Goal: Task Accomplishment & Management: Complete application form

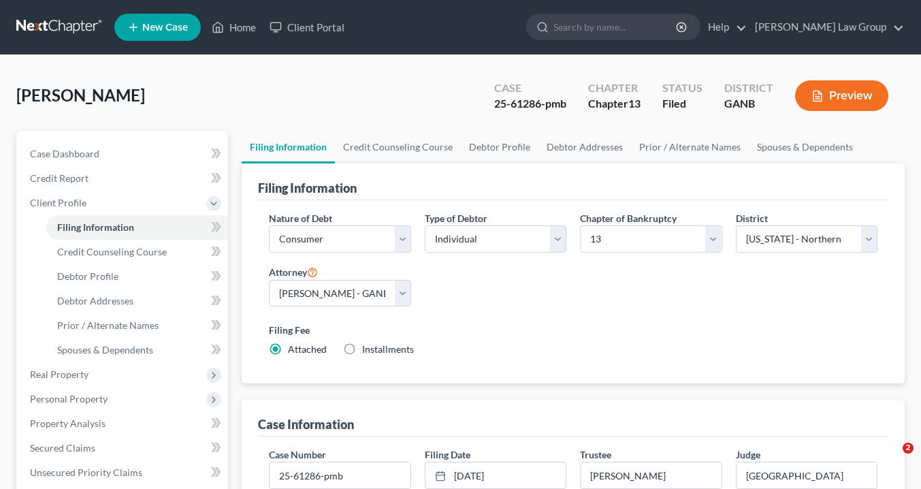
select select "1"
select select "0"
select select "3"
select select "19"
select select "0"
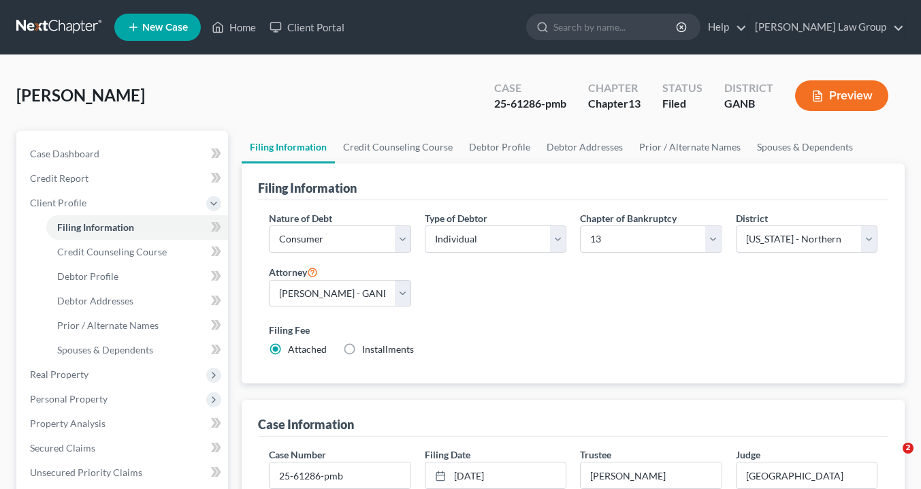
select select "10"
click at [243, 28] on link "Home" at bounding box center [234, 27] width 58 height 25
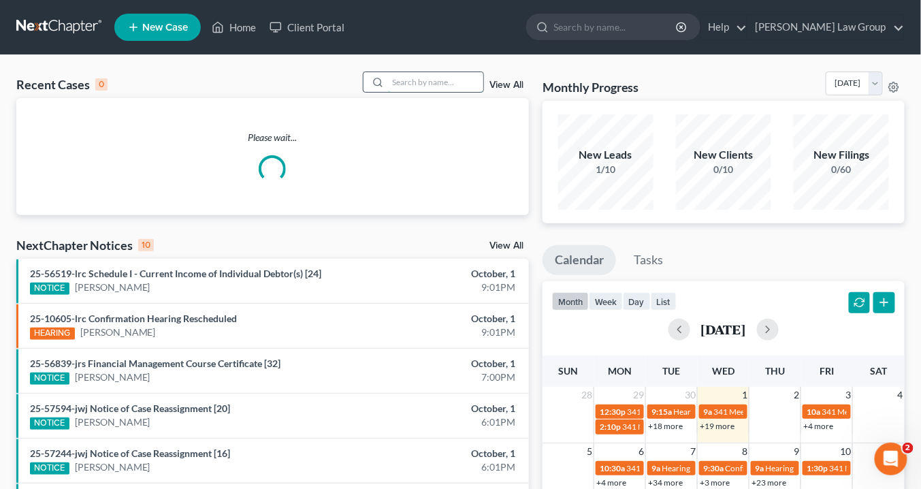
click at [411, 83] on input "search" at bounding box center [435, 82] width 95 height 20
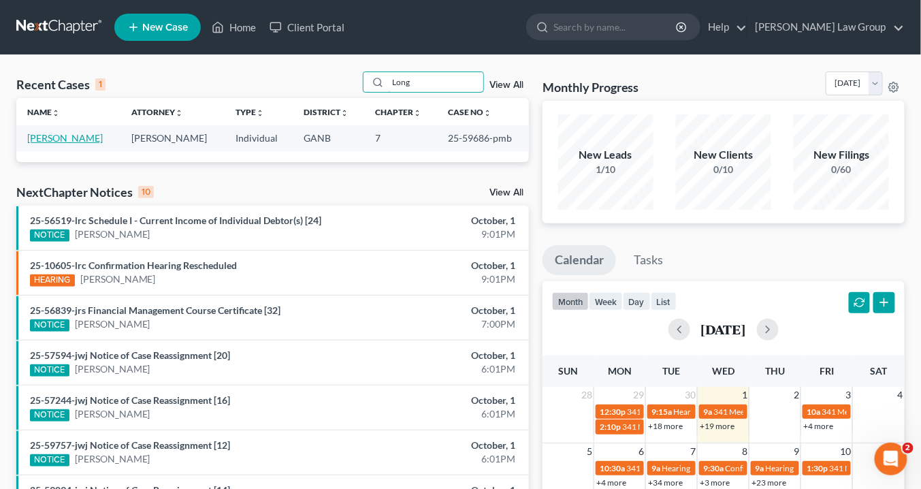
type input "Long"
click at [54, 139] on link "[PERSON_NAME]" at bounding box center [65, 138] width 76 height 12
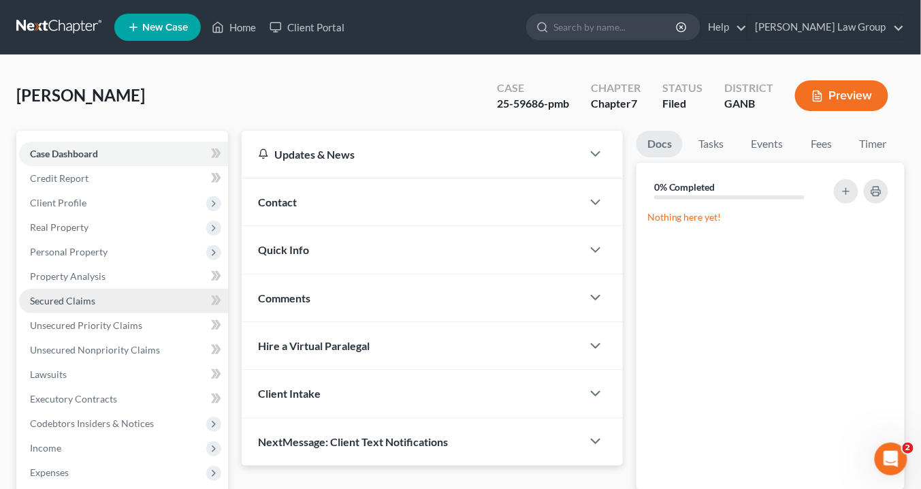
click at [67, 293] on link "Secured Claims" at bounding box center [123, 301] width 209 height 25
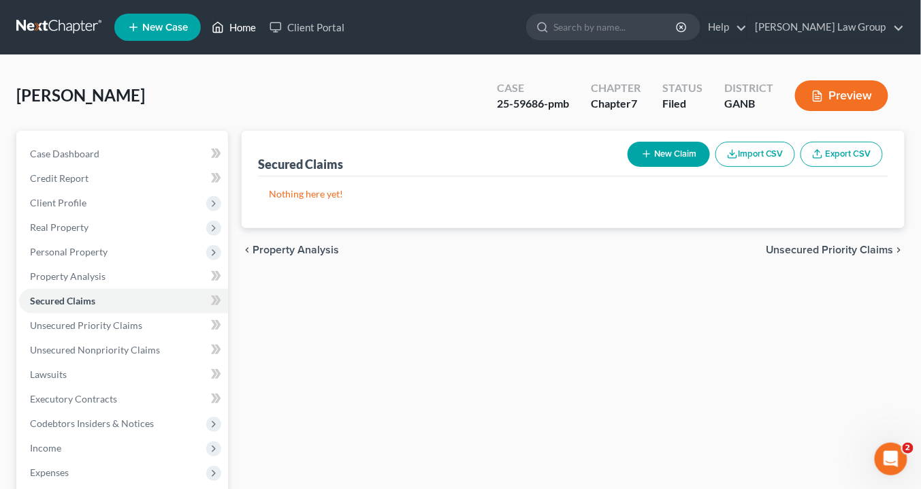
drag, startPoint x: 241, startPoint y: 25, endPoint x: 332, endPoint y: 103, distance: 120.6
click at [241, 25] on link "Home" at bounding box center [234, 27] width 58 height 25
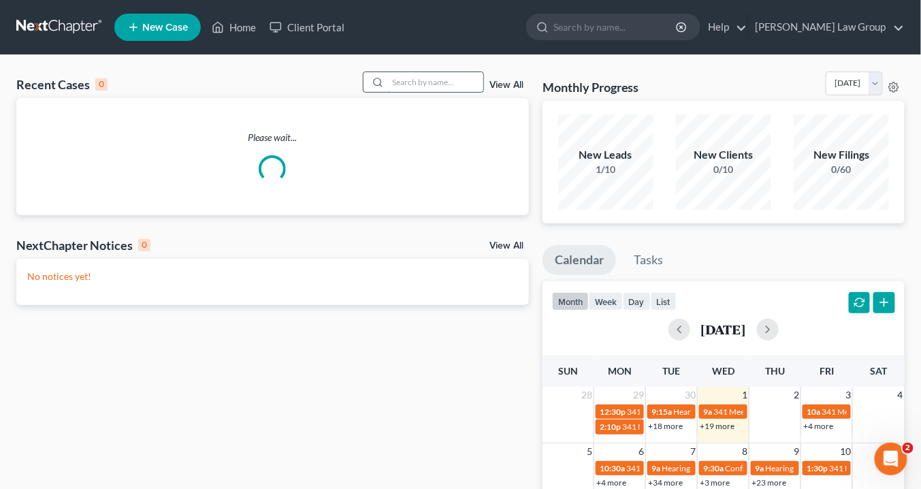
click at [412, 83] on input "search" at bounding box center [435, 82] width 95 height 20
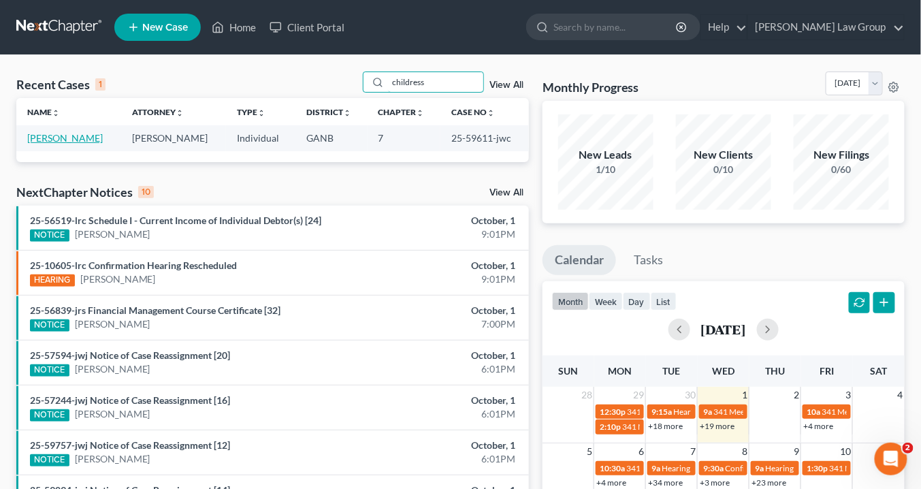
type input "childress"
click at [65, 135] on link "[PERSON_NAME]" at bounding box center [65, 138] width 76 height 12
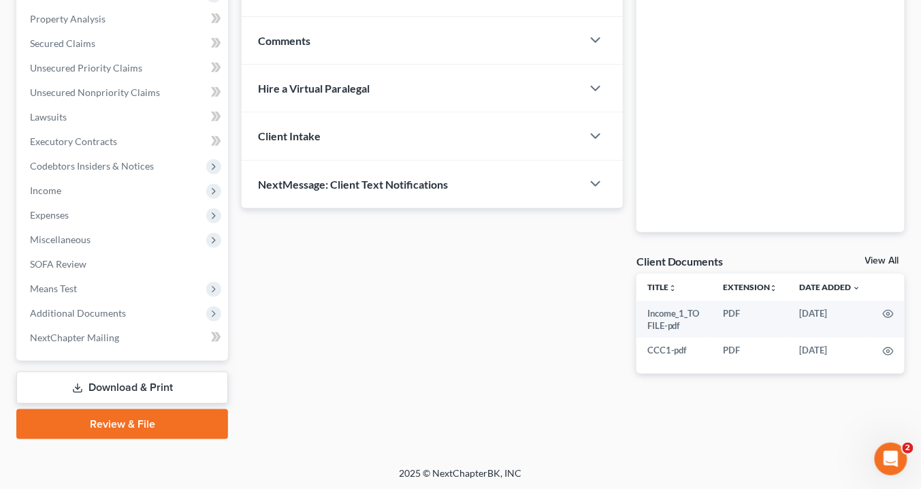
scroll to position [94, 0]
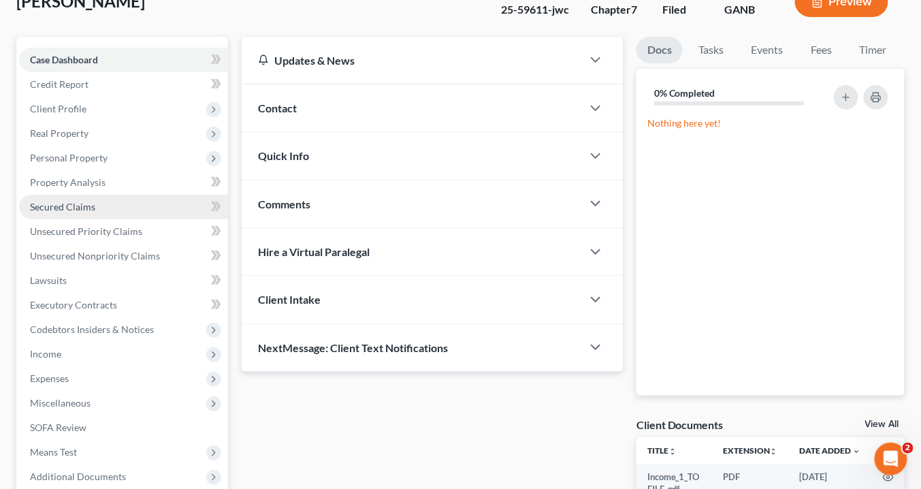
click at [63, 202] on span "Secured Claims" at bounding box center [62, 207] width 65 height 12
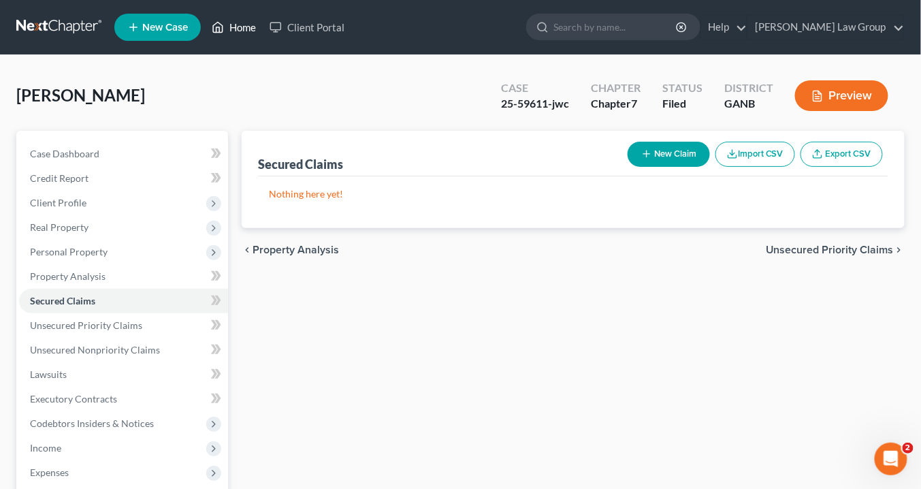
click at [237, 26] on link "Home" at bounding box center [234, 27] width 58 height 25
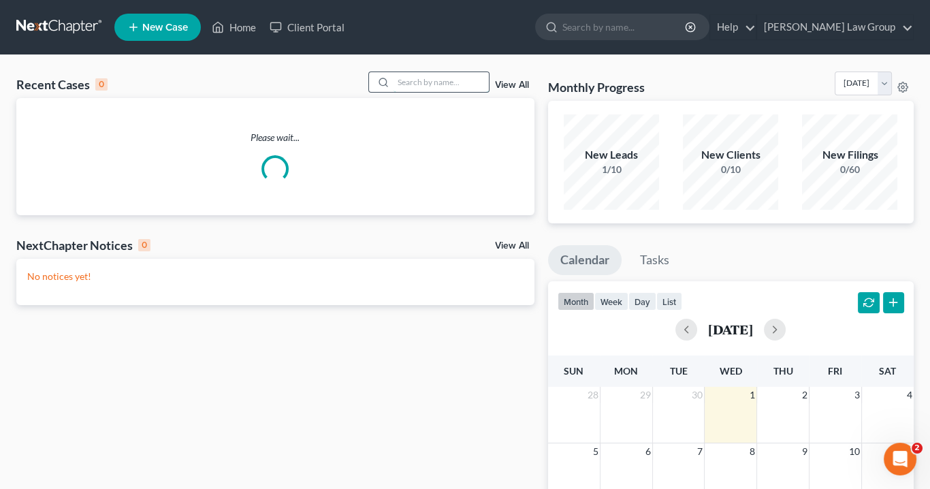
click at [431, 83] on input "search" at bounding box center [440, 82] width 95 height 20
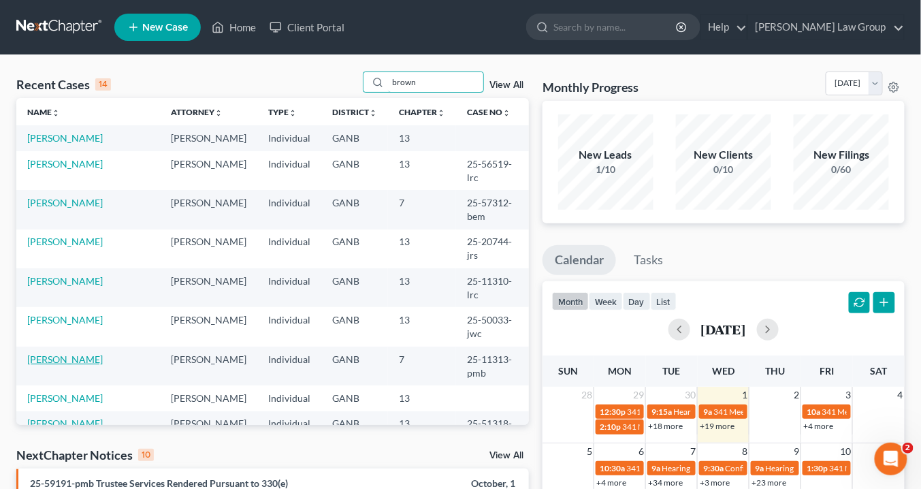
type input "brown"
click at [86, 353] on link "[PERSON_NAME]" at bounding box center [65, 359] width 76 height 12
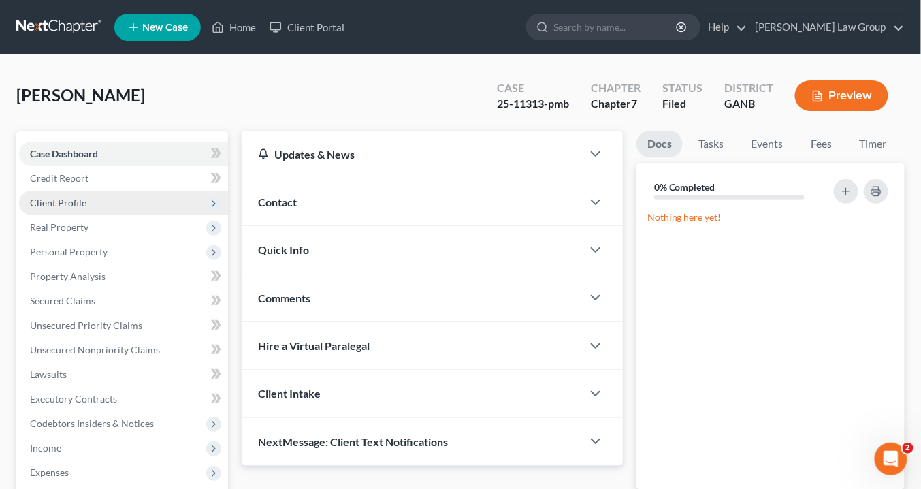
click at [63, 200] on span "Client Profile" at bounding box center [58, 203] width 56 height 12
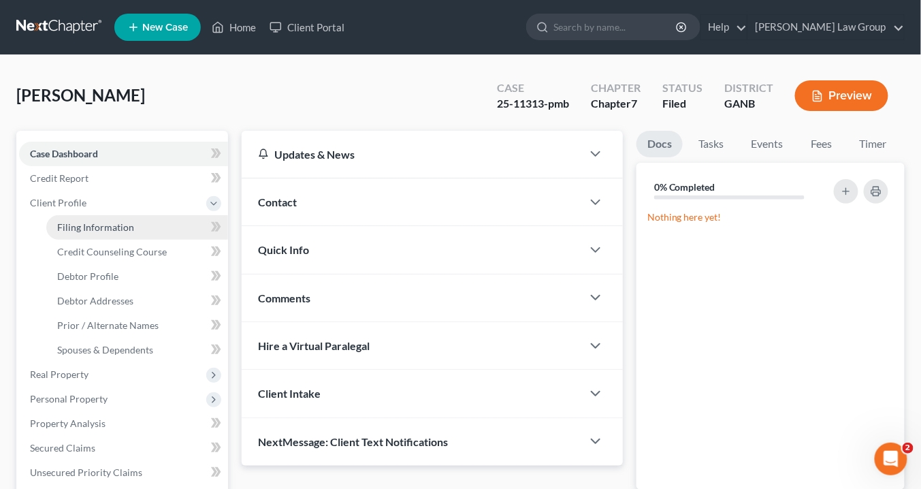
click at [76, 230] on span "Filing Information" at bounding box center [95, 227] width 77 height 12
select select "1"
select select "0"
select select "19"
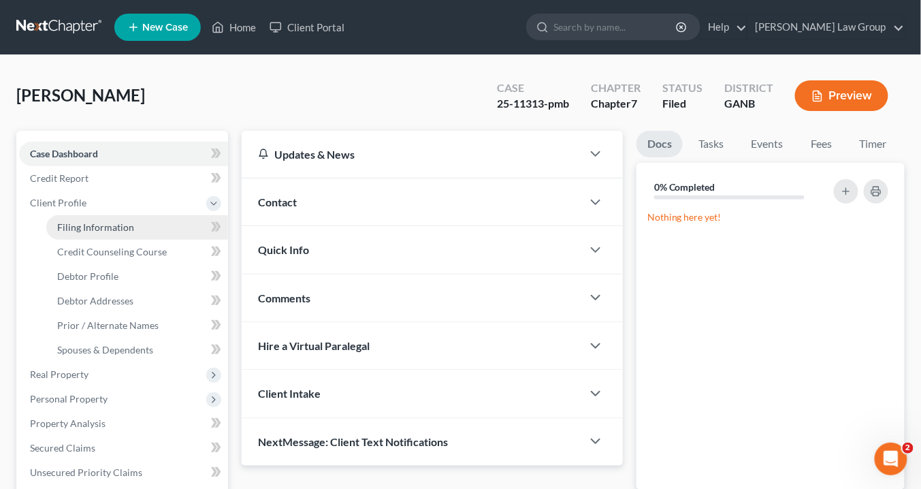
select select "0"
select select "10"
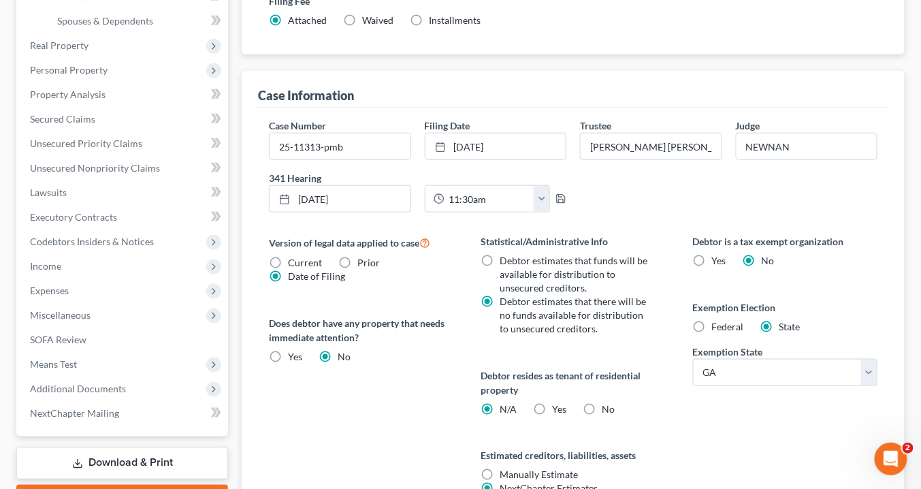
scroll to position [381, 0]
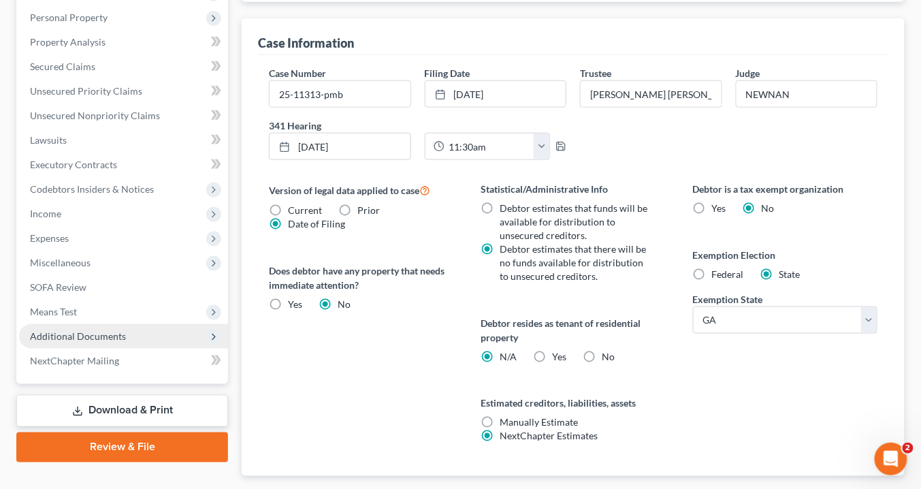
click at [77, 334] on span "Additional Documents" at bounding box center [78, 336] width 96 height 12
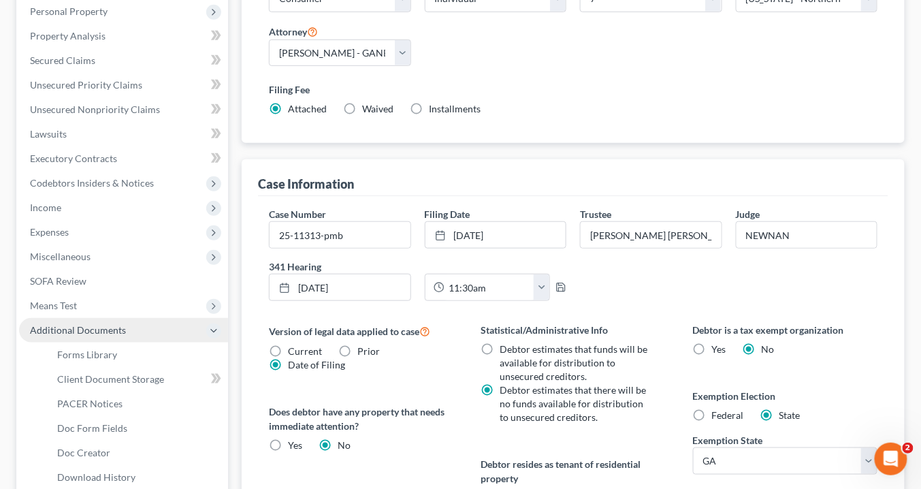
scroll to position [234, 0]
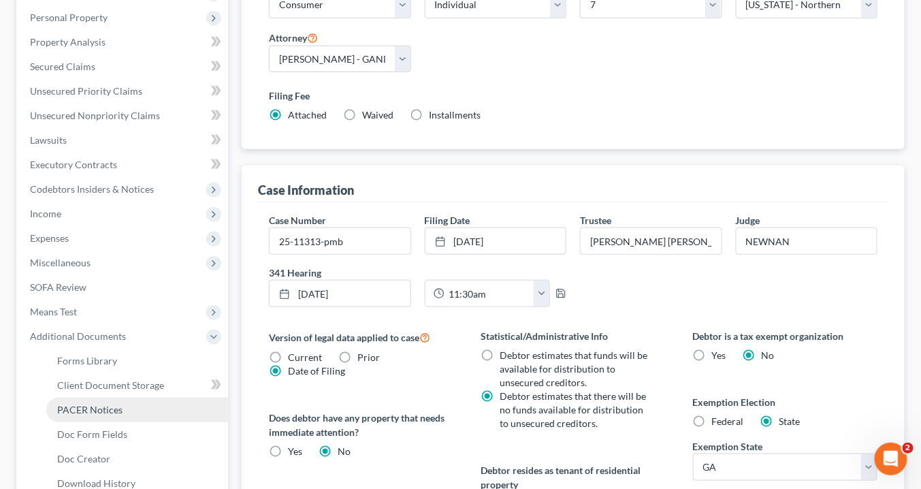
click at [108, 409] on span "PACER Notices" at bounding box center [89, 410] width 65 height 12
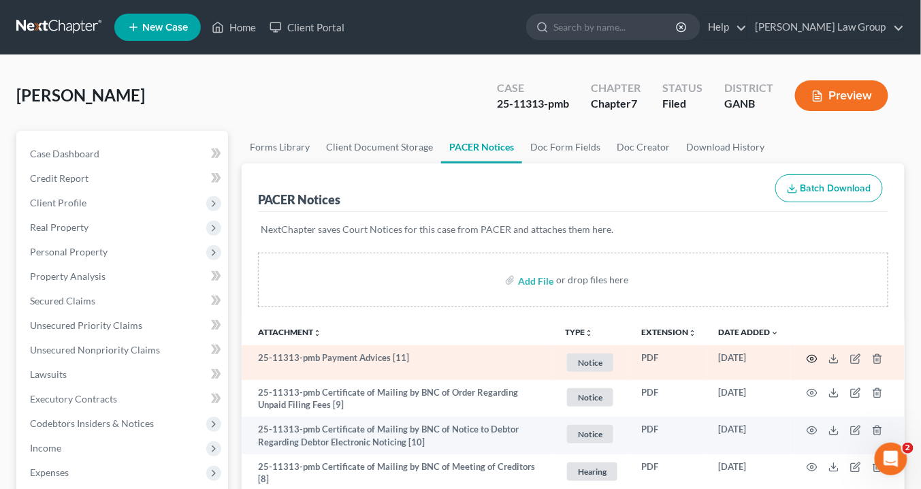
click at [813, 359] on icon "button" at bounding box center [812, 358] width 11 height 11
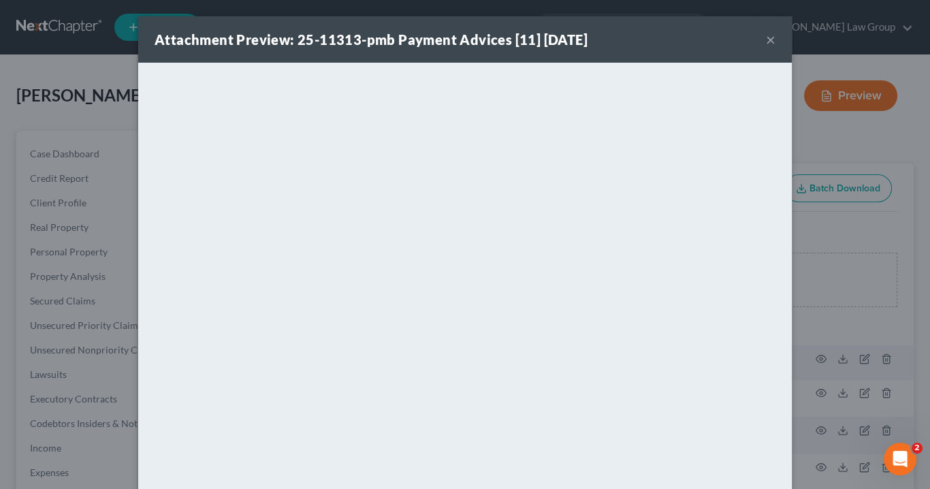
click at [766, 37] on button "×" at bounding box center [771, 39] width 10 height 16
